Goal: Task Accomplishment & Management: Manage account settings

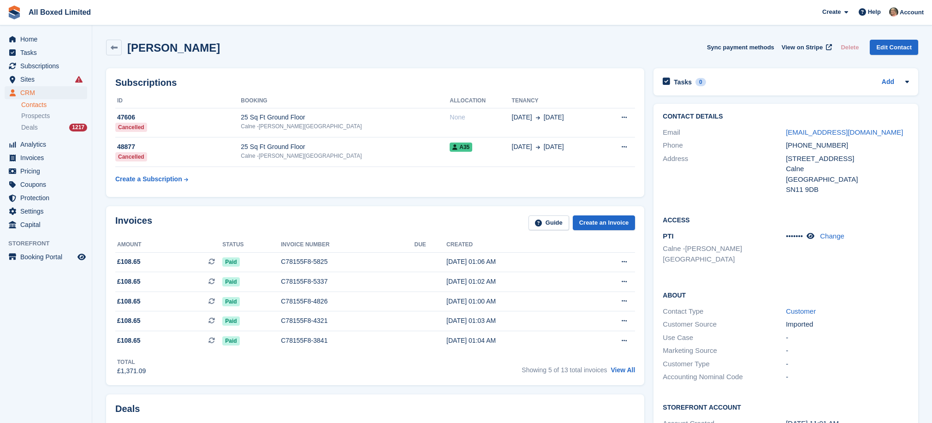
scroll to position [5, 0]
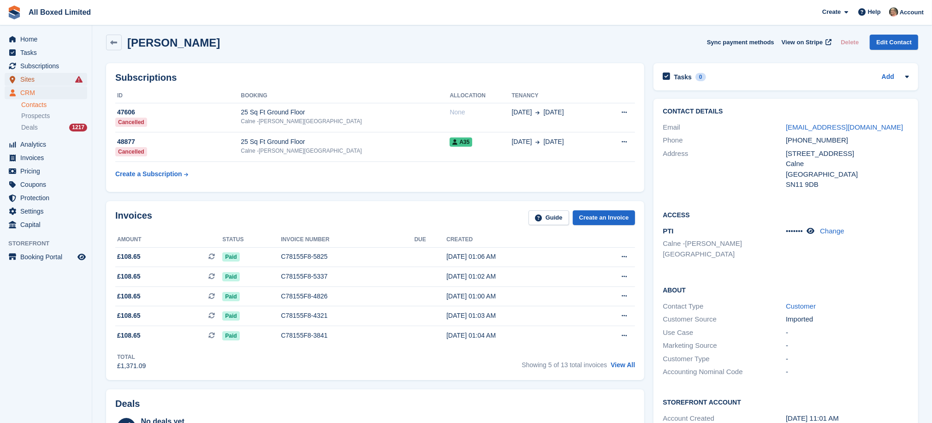
click at [31, 77] on span "Sites" at bounding box center [47, 79] width 55 height 13
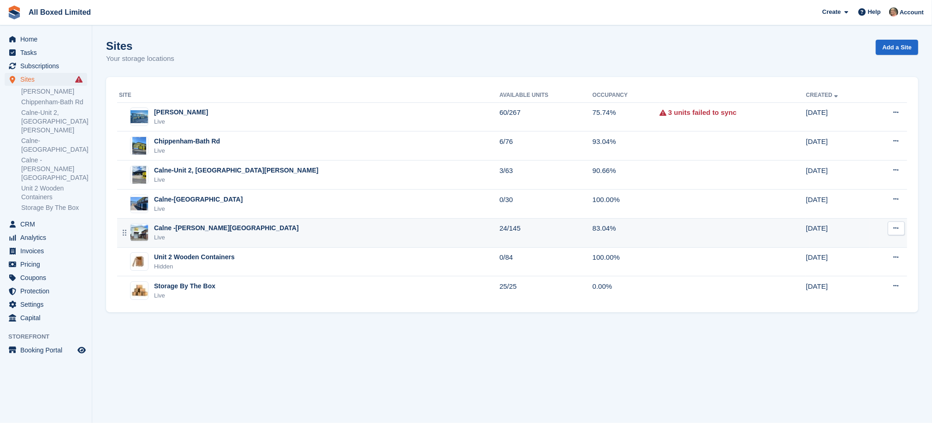
click at [197, 228] on div "Calne -Harris Road" at bounding box center [226, 228] width 145 height 10
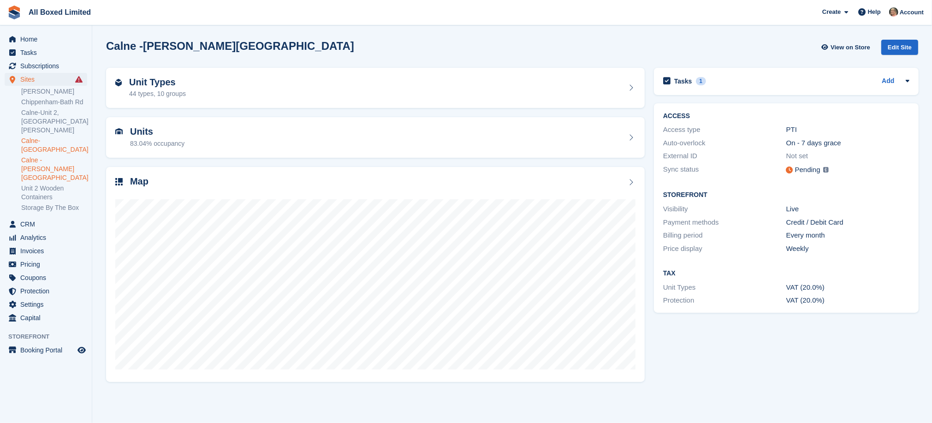
click at [38, 136] on link "Calne-[GEOGRAPHIC_DATA]" at bounding box center [54, 145] width 66 height 18
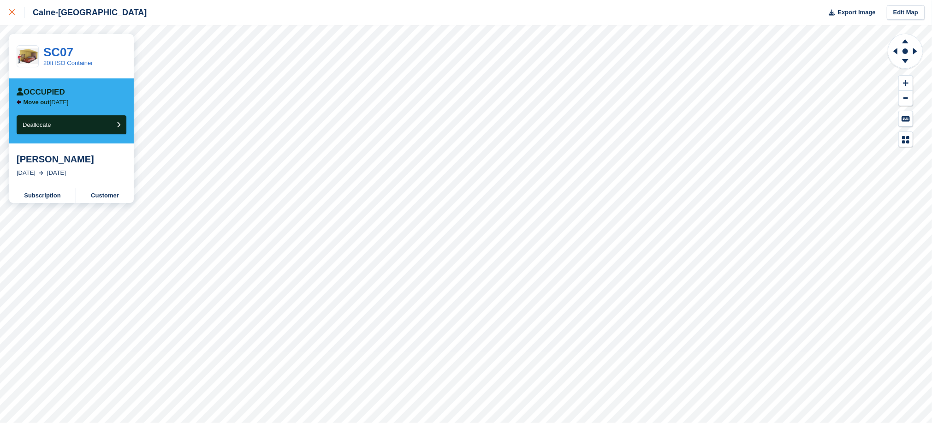
click at [13, 12] on icon at bounding box center [12, 12] width 6 height 6
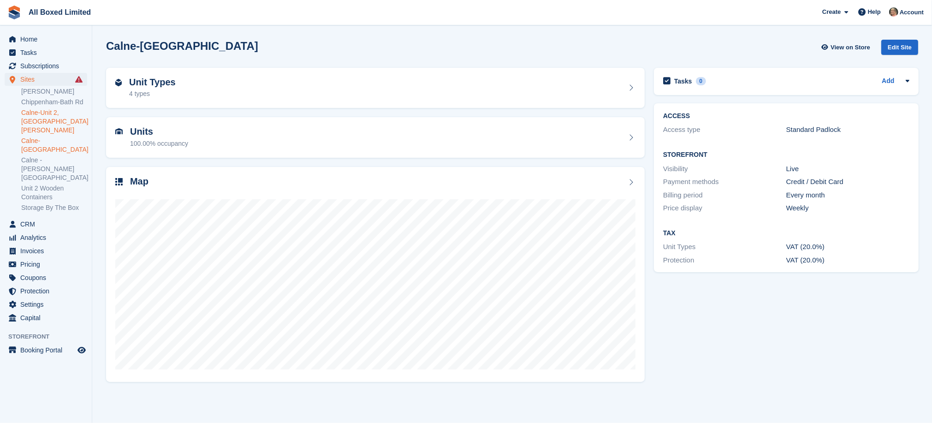
click at [51, 115] on link "Calne-Unit 2, [GEOGRAPHIC_DATA][PERSON_NAME]" at bounding box center [54, 121] width 66 height 26
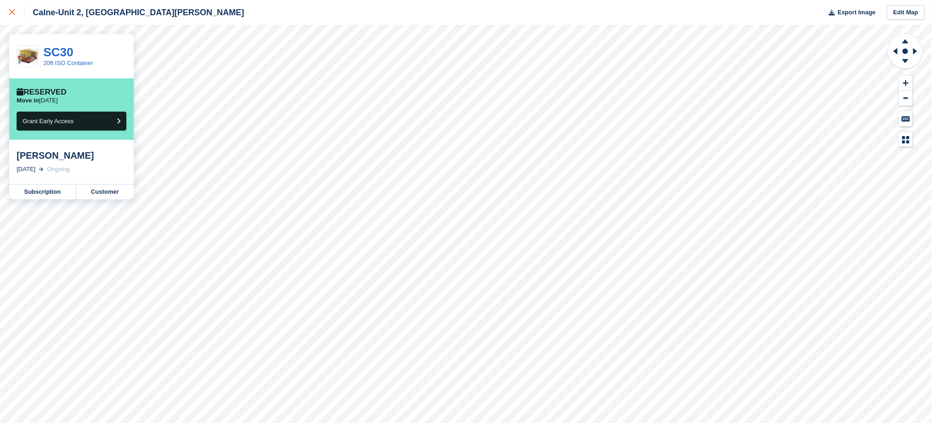
click at [9, 11] on icon at bounding box center [12, 12] width 6 height 6
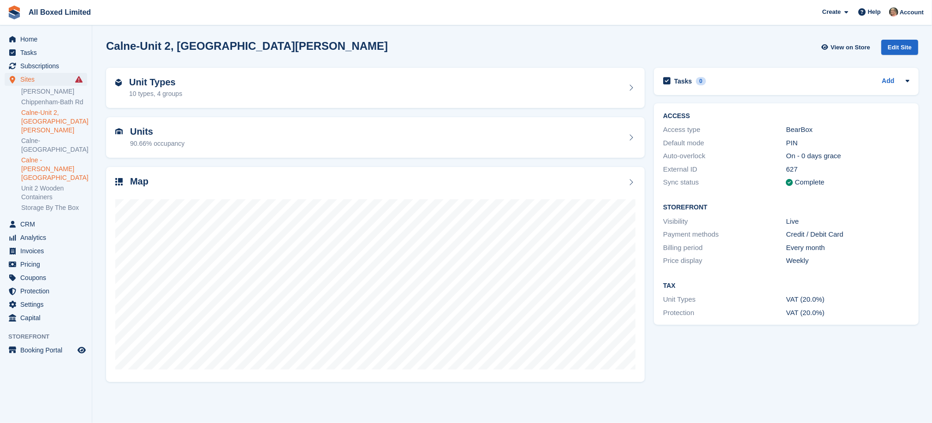
click at [36, 156] on link "Calne -[PERSON_NAME][GEOGRAPHIC_DATA]" at bounding box center [54, 169] width 66 height 26
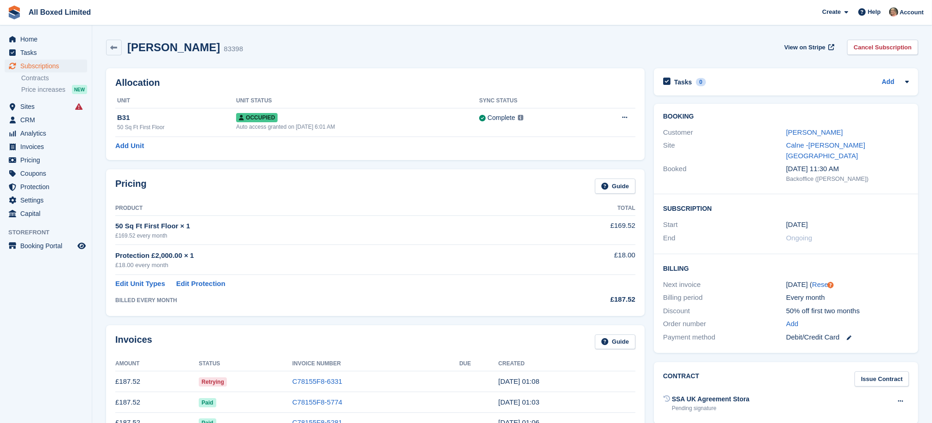
scroll to position [69, 0]
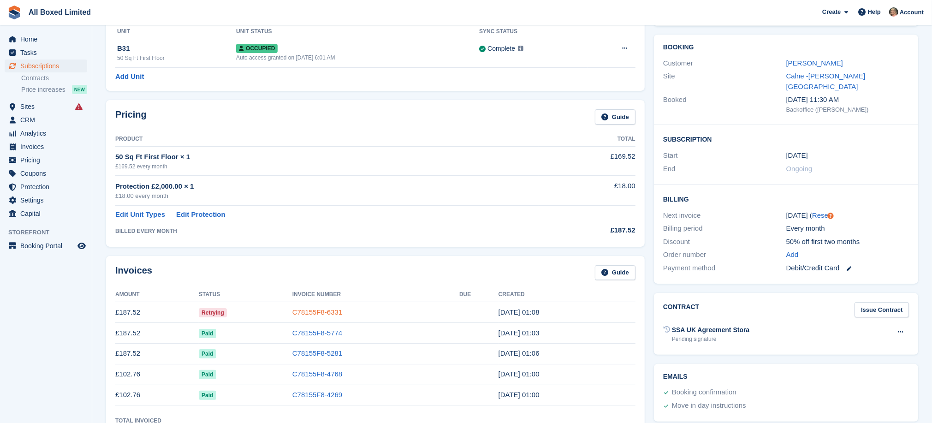
click at [332, 309] on link "C78155F8-6331" at bounding box center [317, 312] width 50 height 8
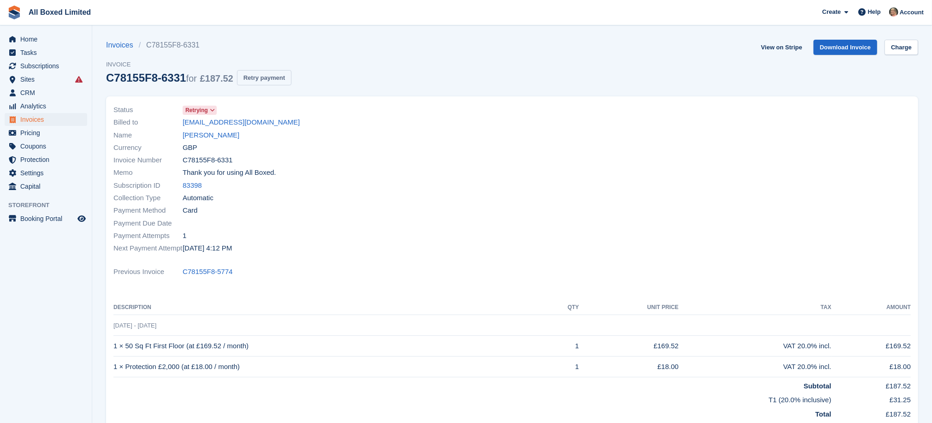
click at [260, 76] on button "Retry payment" at bounding box center [264, 77] width 54 height 15
